Goal: Transaction & Acquisition: Purchase product/service

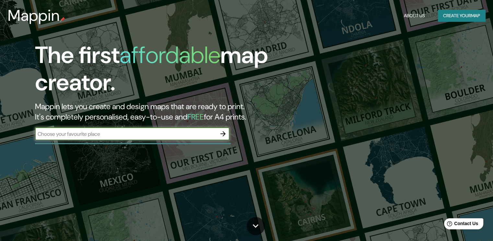
click at [460, 15] on button "Create your map" at bounding box center [461, 16] width 47 height 12
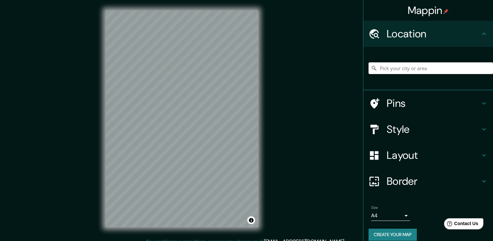
drag, startPoint x: 415, startPoint y: 123, endPoint x: 423, endPoint y: 124, distance: 7.2
click at [416, 123] on h4 "Style" at bounding box center [433, 129] width 93 height 13
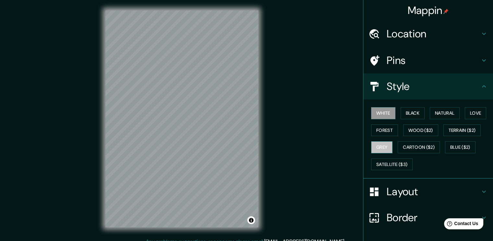
click at [373, 150] on button "Grey" at bounding box center [381, 147] width 21 height 12
click at [471, 114] on button "Love" at bounding box center [475, 113] width 21 height 12
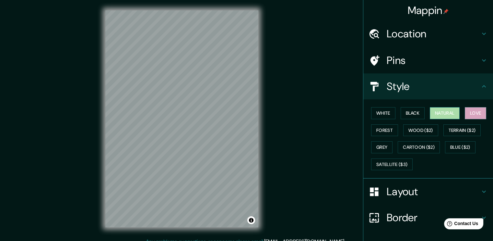
click at [449, 111] on button "Natural" at bounding box center [445, 113] width 30 height 12
click at [409, 113] on button "Black" at bounding box center [413, 113] width 24 height 12
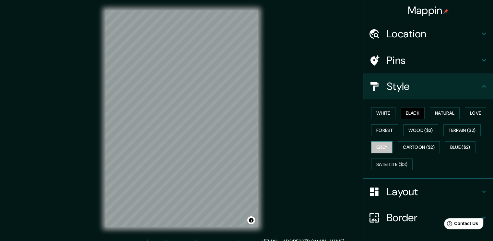
click at [381, 148] on button "Grey" at bounding box center [381, 147] width 21 height 12
click at [390, 165] on button "Satellite ($3)" at bounding box center [392, 164] width 42 height 12
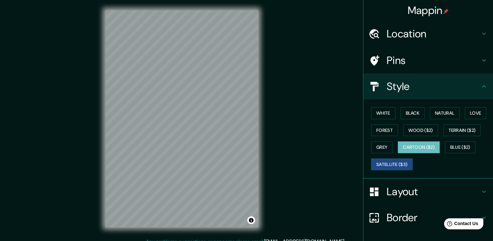
click at [420, 147] on button "Cartoon ($2)" at bounding box center [419, 147] width 42 height 12
click at [459, 147] on button "Blue ($2)" at bounding box center [460, 147] width 30 height 12
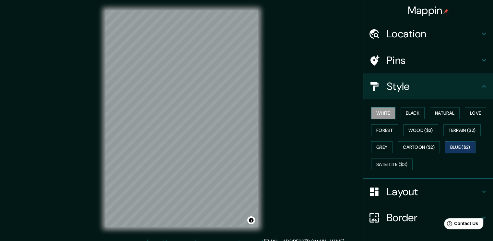
click at [378, 116] on button "White" at bounding box center [383, 113] width 24 height 12
click at [379, 143] on button "Grey" at bounding box center [381, 147] width 21 height 12
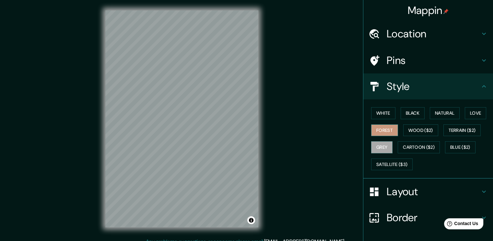
click at [387, 134] on button "Forest" at bounding box center [384, 130] width 27 height 12
click at [450, 111] on button "Natural" at bounding box center [445, 113] width 30 height 12
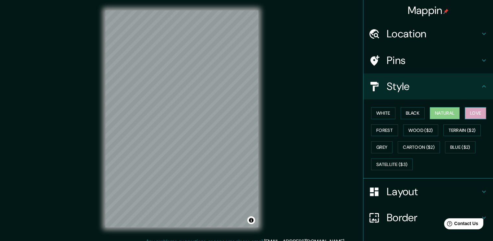
click at [476, 112] on button "Love" at bounding box center [475, 113] width 21 height 12
click at [455, 111] on button "Natural" at bounding box center [445, 113] width 30 height 12
click at [406, 200] on div "Layout" at bounding box center [429, 191] width 130 height 26
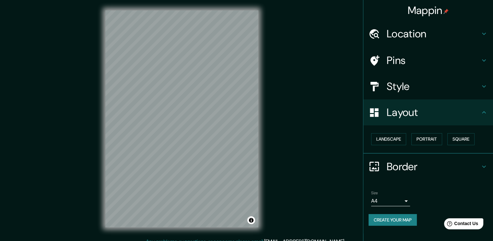
click at [407, 166] on h4 "Border" at bounding box center [433, 166] width 93 height 13
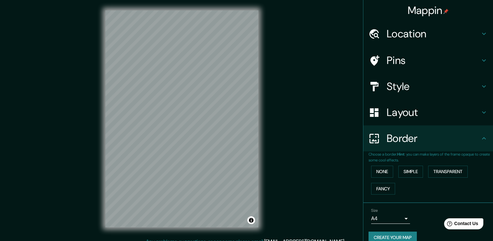
click at [414, 141] on h4 "Border" at bounding box center [433, 138] width 93 height 13
click at [414, 122] on div "Layout" at bounding box center [429, 112] width 130 height 26
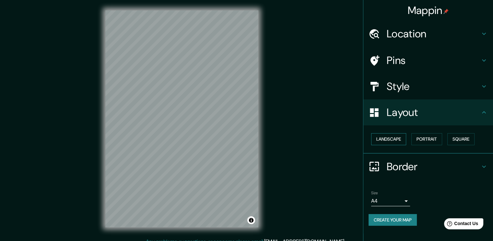
click at [398, 135] on button "Landscape" at bounding box center [388, 139] width 35 height 12
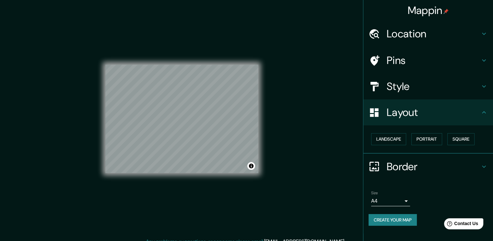
click at [410, 221] on button "Create your map" at bounding box center [393, 220] width 48 height 12
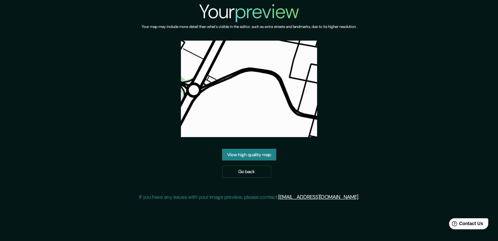
click at [269, 155] on link "View high quality map" at bounding box center [249, 155] width 54 height 12
